Goal: Task Accomplishment & Management: Manage account settings

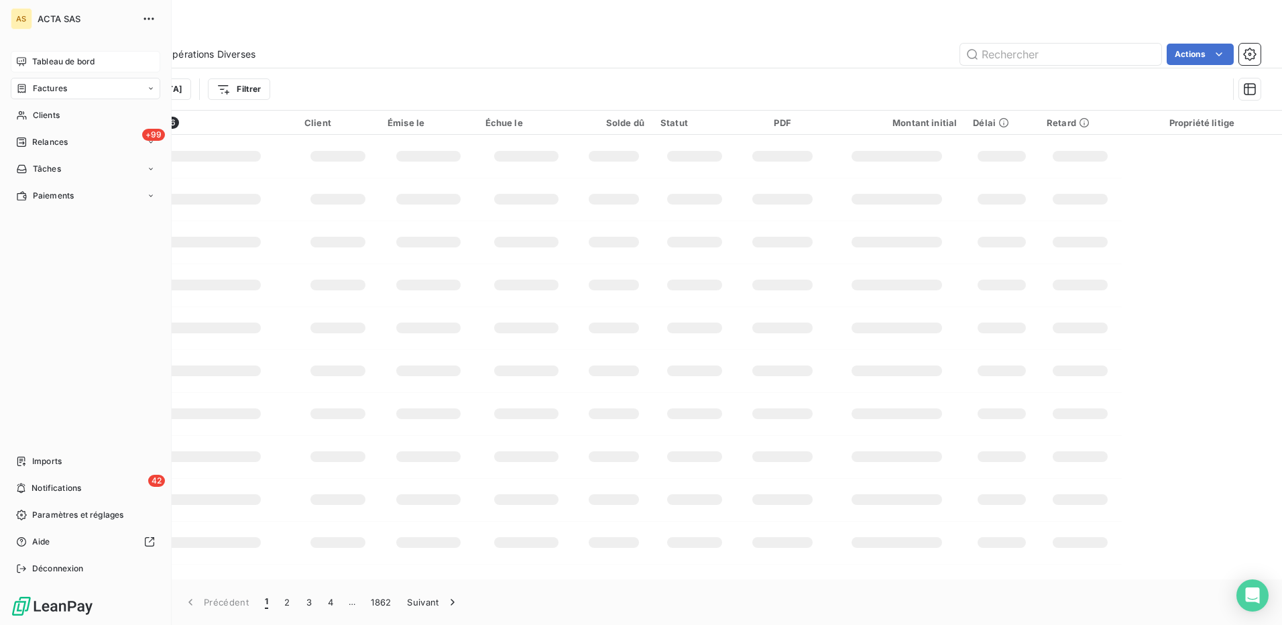
click at [50, 61] on span "Tableau de bord" at bounding box center [63, 62] width 62 height 12
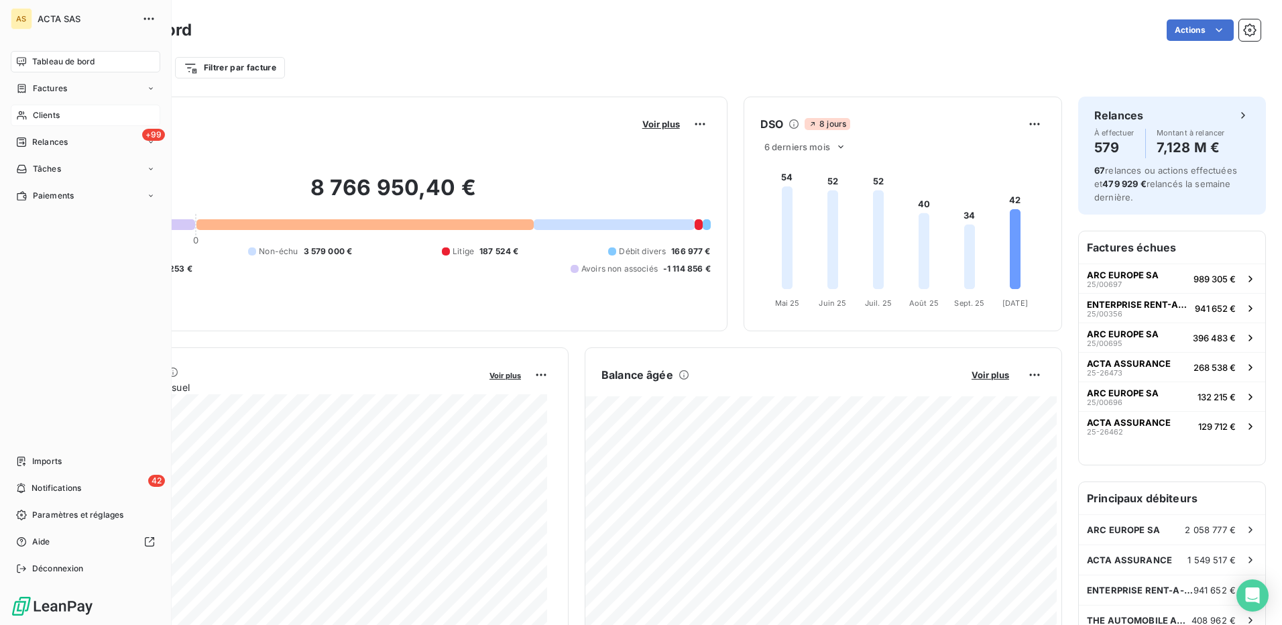
click at [46, 119] on span "Clients" at bounding box center [46, 115] width 27 height 12
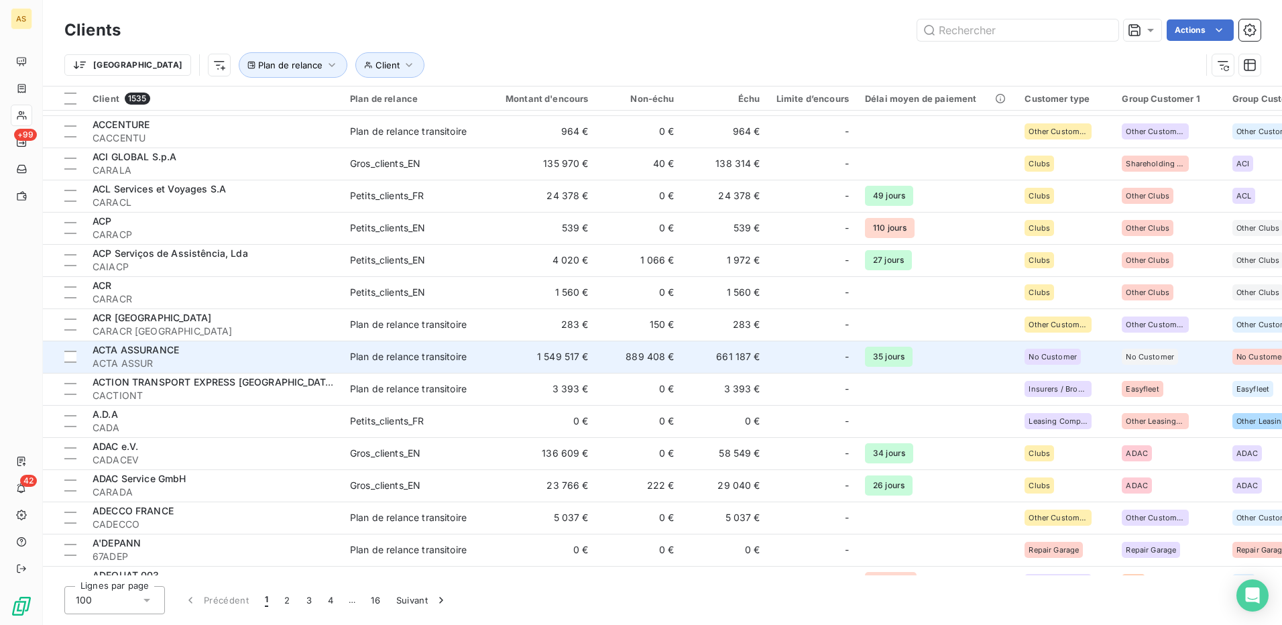
scroll to position [335, 0]
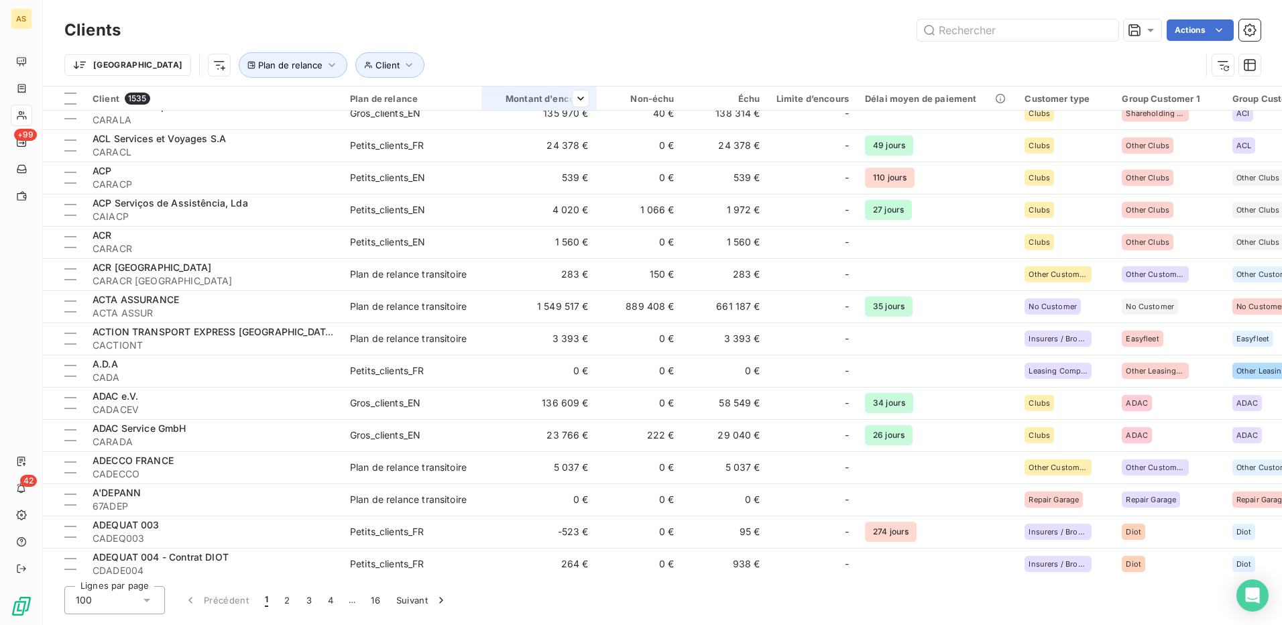
click at [557, 99] on div "Montant d'encours" at bounding box center [539, 98] width 99 height 11
click at [560, 126] on span "Trier par ordre croissant" at bounding box center [511, 126] width 108 height 13
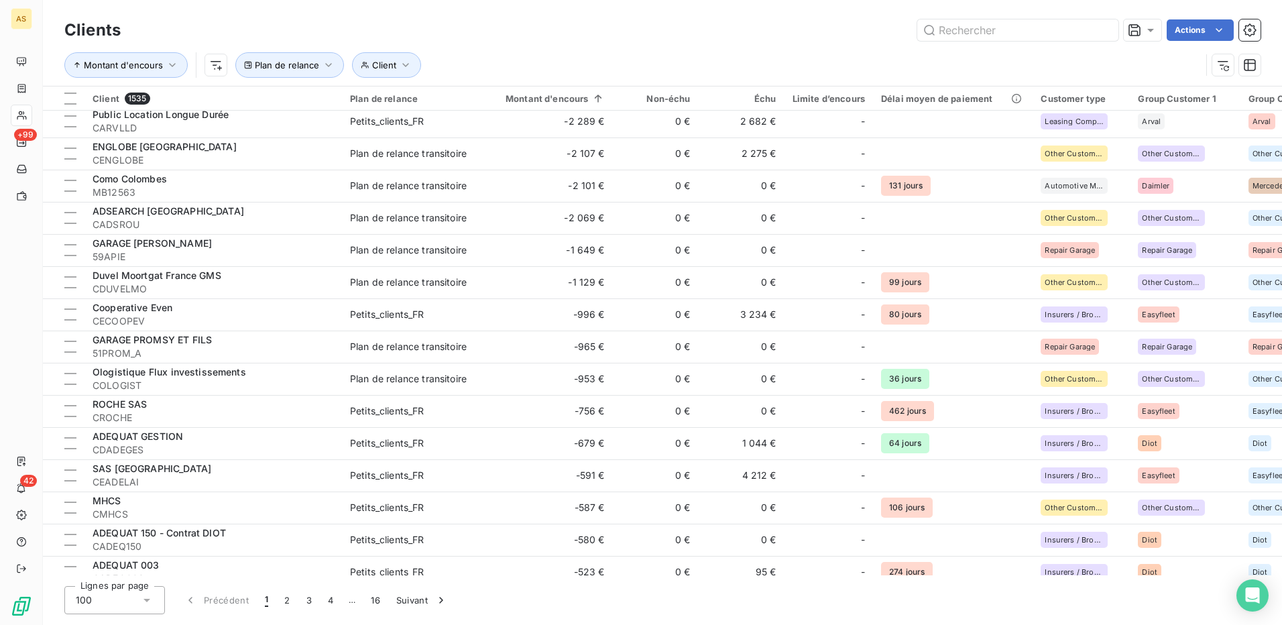
scroll to position [0, 0]
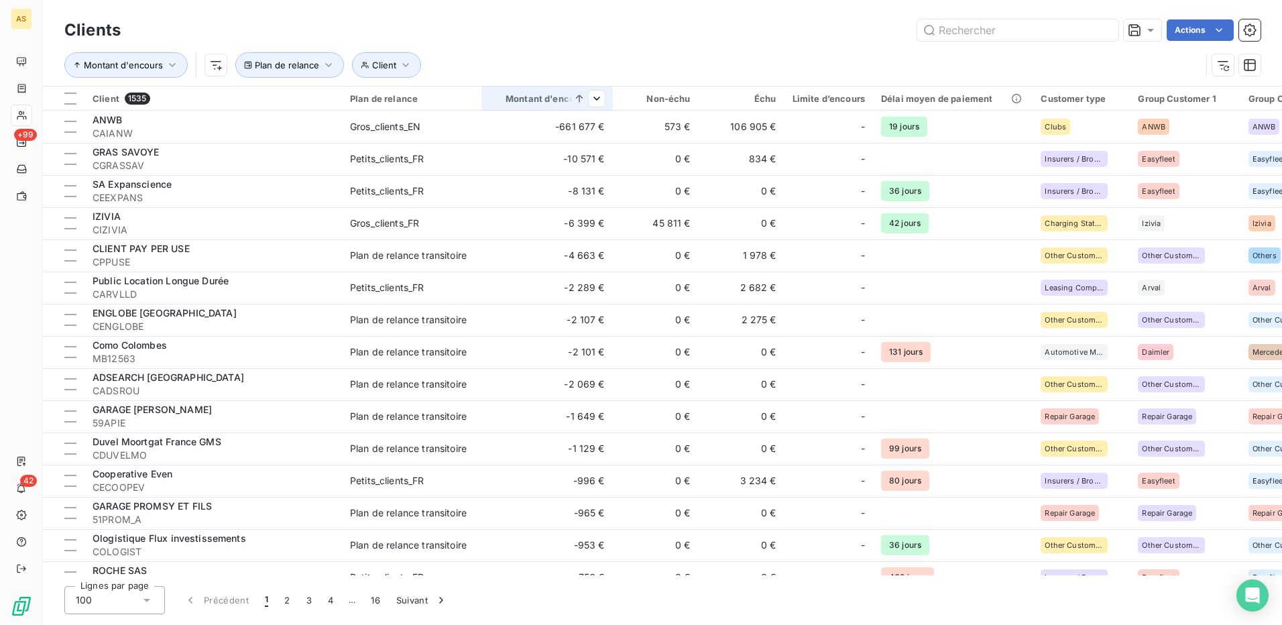
click at [608, 101] on th "Montant d'encours" at bounding box center [546, 99] width 131 height 24
drag, startPoint x: 535, startPoint y: 152, endPoint x: 537, endPoint y: 129, distance: 22.9
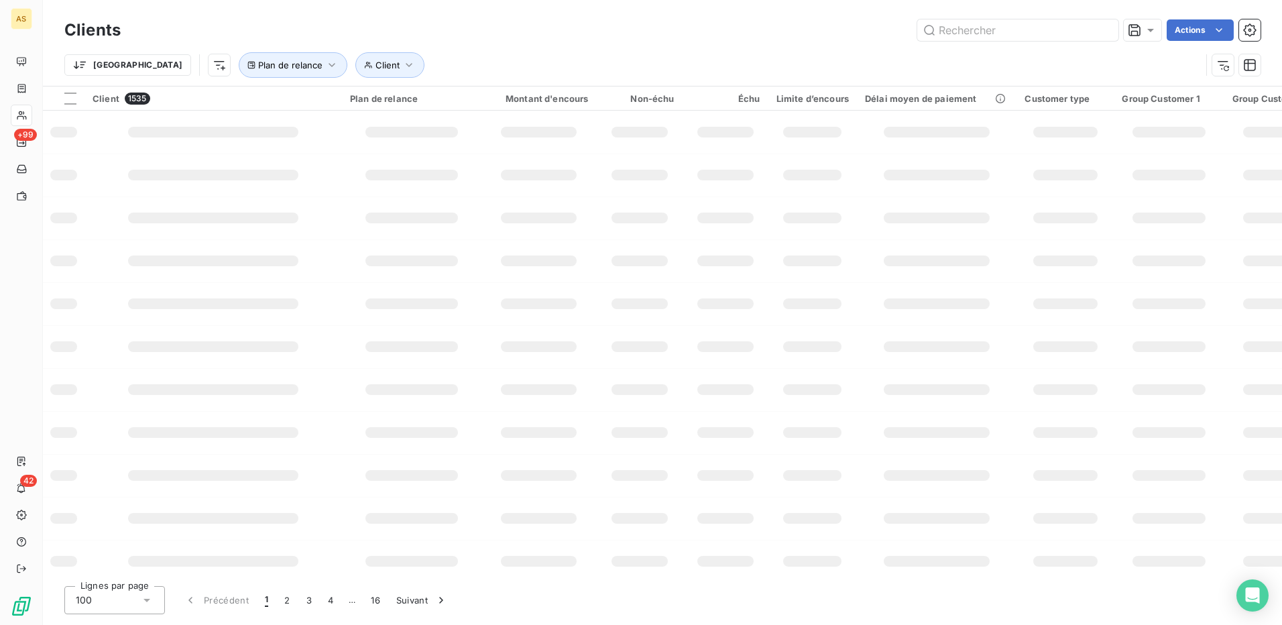
click at [537, 129] on div at bounding box center [539, 132] width 76 height 11
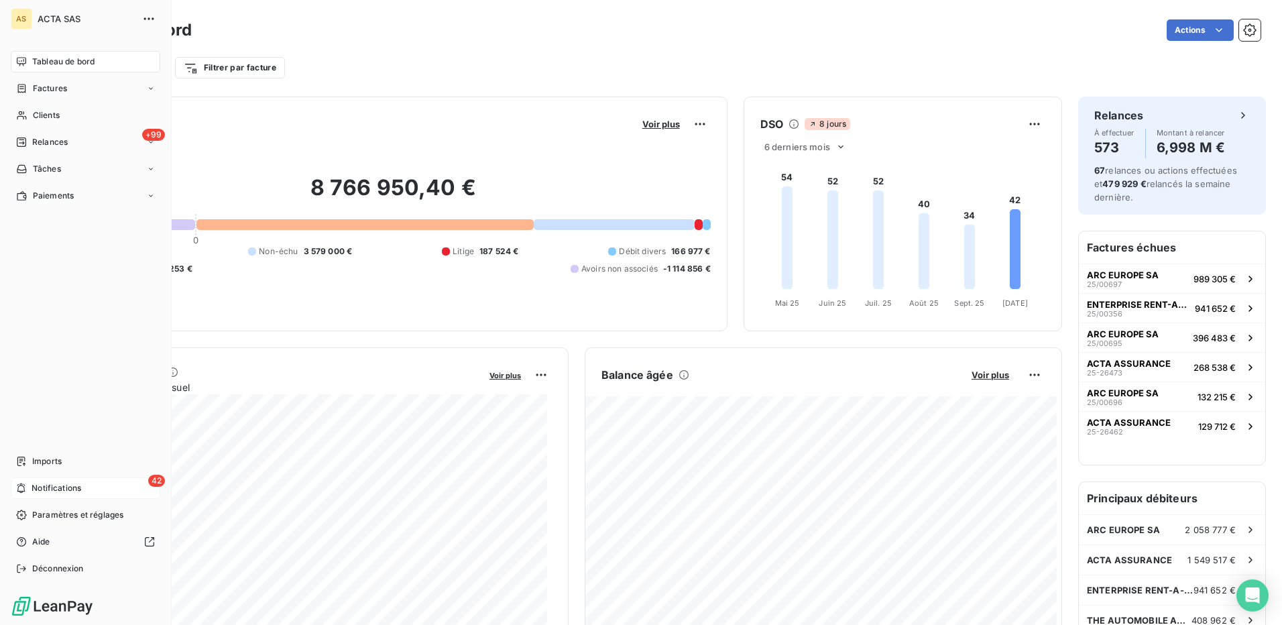
click at [26, 487] on icon at bounding box center [21, 488] width 10 height 11
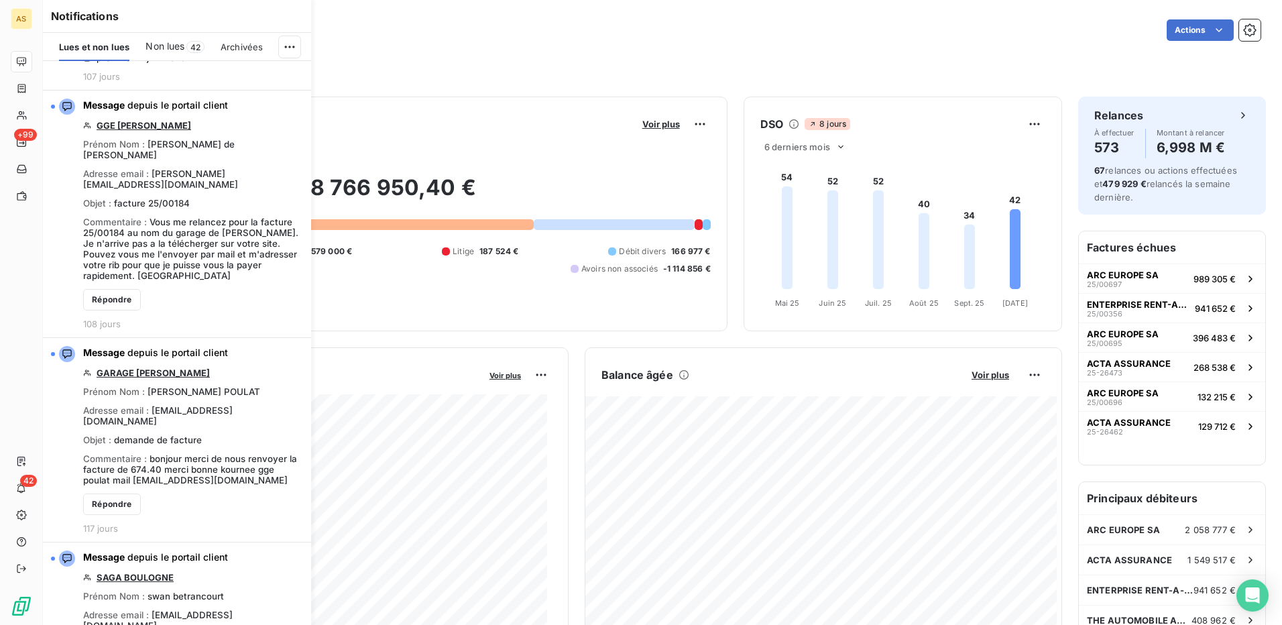
scroll to position [2146, 0]
